Goal: Task Accomplishment & Management: Use online tool/utility

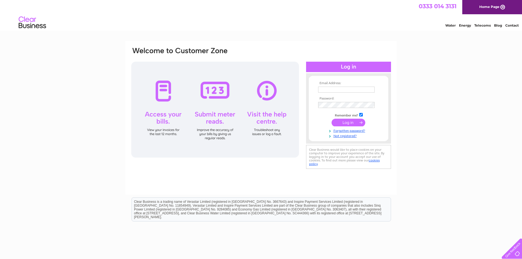
type input "info@green-cameron.co.uk"
click at [352, 123] on input "submit" at bounding box center [348, 123] width 34 height 8
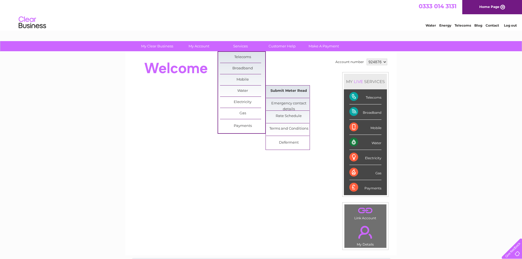
click at [294, 93] on link "Submit Meter Read" at bounding box center [288, 90] width 45 height 11
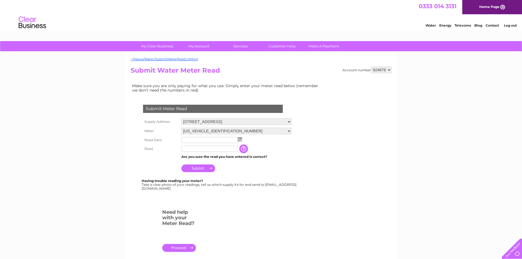
click at [240, 139] on img at bounding box center [240, 139] width 4 height 4
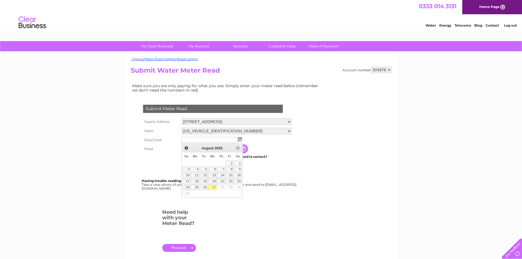
click at [213, 186] on link "27" at bounding box center [212, 187] width 9 height 5
type input "[DATE]"
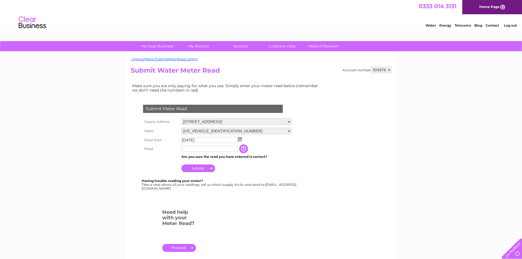
click at [203, 152] on input "text" at bounding box center [209, 149] width 56 height 6
type input "115"
click at [201, 168] on input "Submit" at bounding box center [198, 169] width 34 height 8
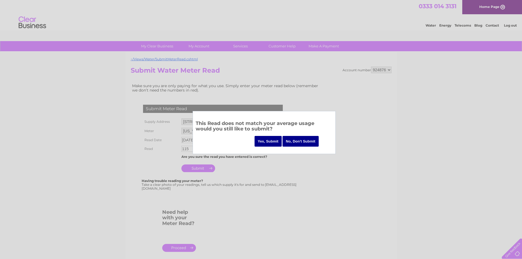
click at [271, 141] on input "Yes, Submit" at bounding box center [267, 141] width 27 height 11
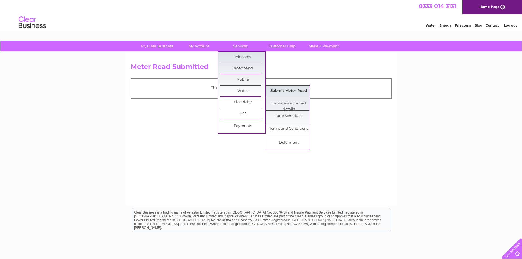
click at [280, 90] on link "Submit Meter Read" at bounding box center [288, 90] width 45 height 11
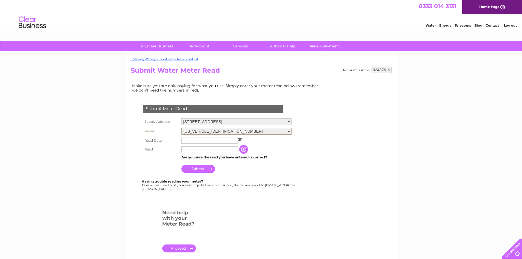
click at [288, 131] on select "06ELSTER15T626086 06ELSTER15T626087" at bounding box center [236, 131] width 110 height 7
select select "396608"
click at [181, 128] on select "06ELSTER15T626086 06ELSTER15T626087" at bounding box center [236, 131] width 110 height 7
click at [239, 141] on img at bounding box center [240, 139] width 4 height 4
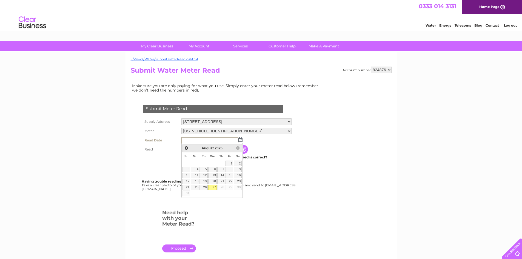
click at [213, 187] on link "27" at bounding box center [212, 187] width 9 height 5
type input "[DATE]"
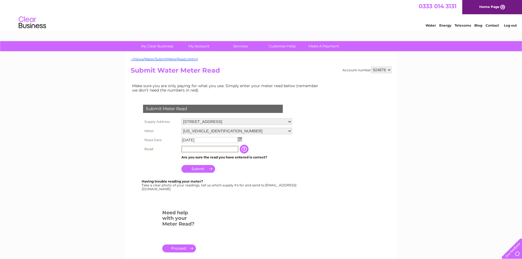
click at [212, 151] on input "text" at bounding box center [209, 149] width 57 height 7
type input "82"
click at [201, 168] on input "Submit" at bounding box center [198, 169] width 34 height 8
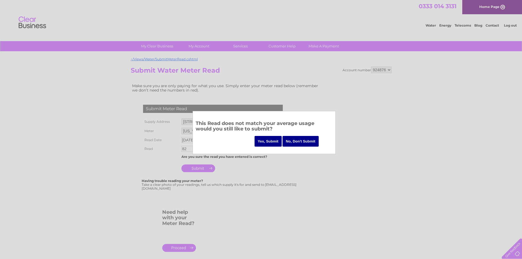
click at [269, 142] on input "Yes, Submit" at bounding box center [267, 141] width 27 height 11
